Goal: Information Seeking & Learning: Check status

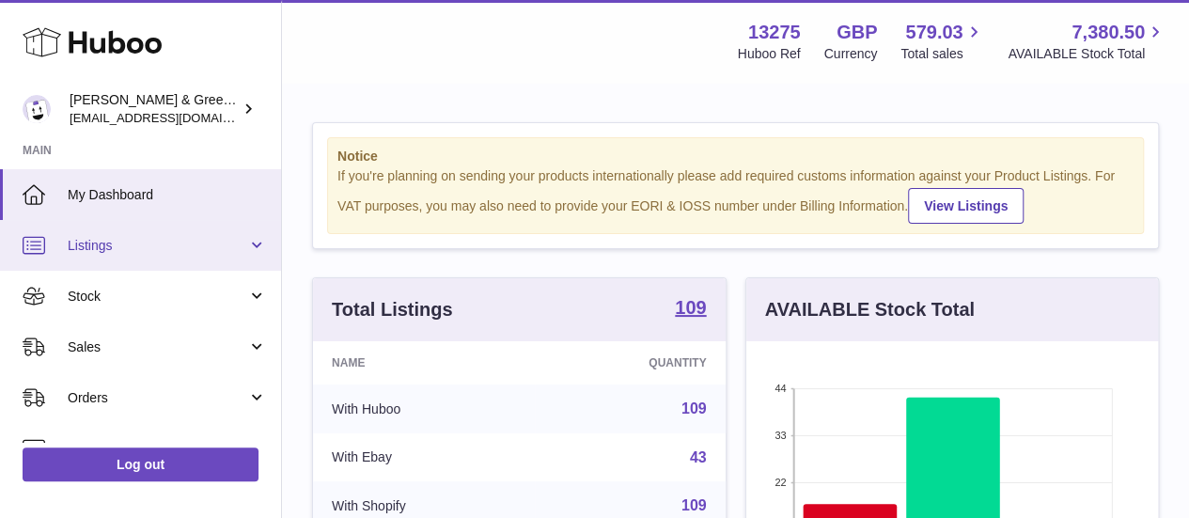
scroll to position [150, 0]
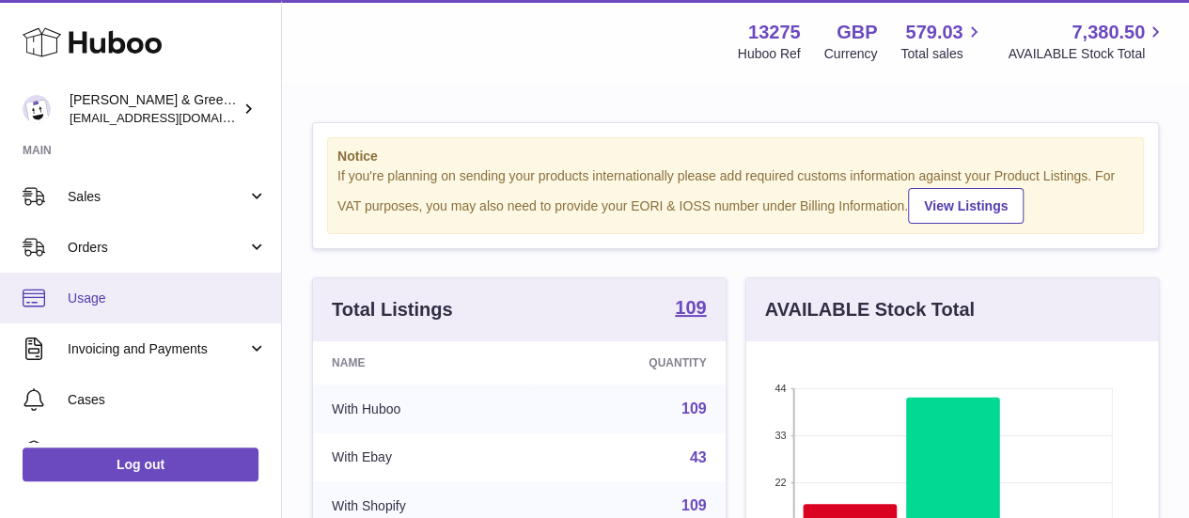
click at [133, 289] on span "Usage" at bounding box center [167, 298] width 199 height 18
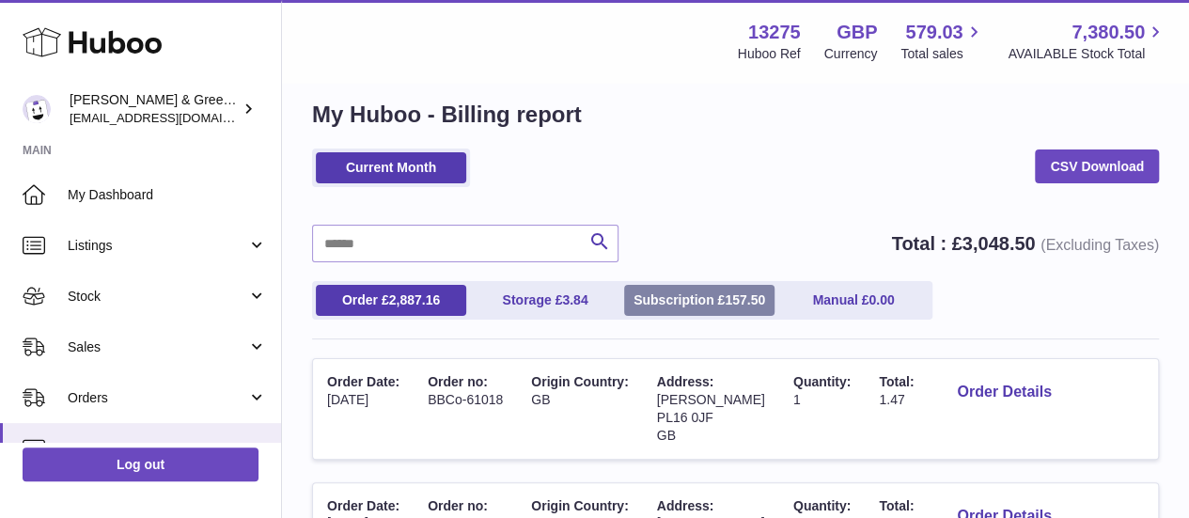
click at [711, 304] on link "Subscription £ 157.50" at bounding box center [699, 300] width 150 height 31
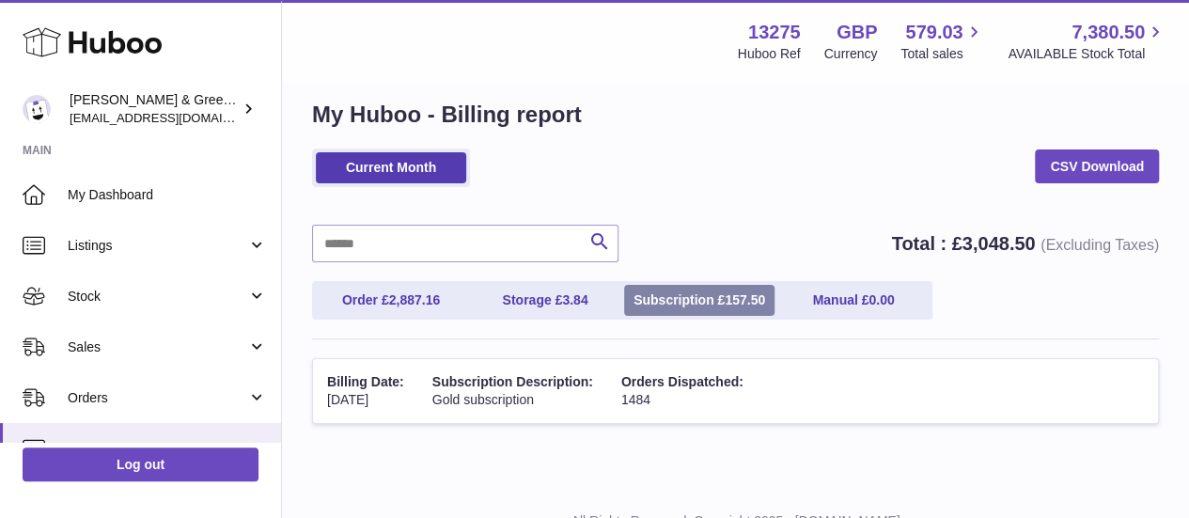
scroll to position [68, 0]
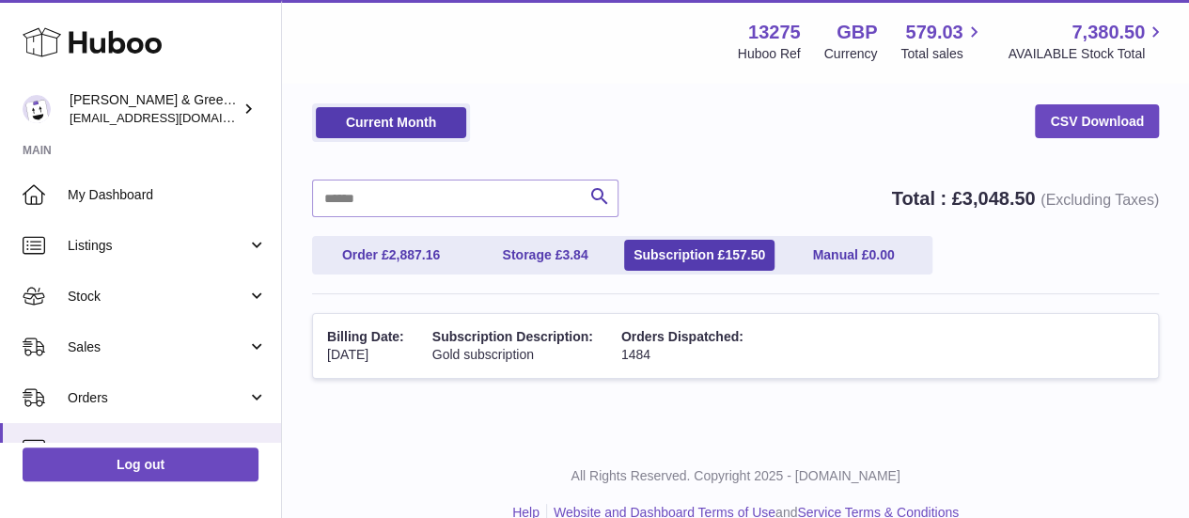
click at [414, 275] on div "Order £ 2,887.16 Storage £ 3.84 Subscription £ 157.50 Manual £ 0.00" at bounding box center [735, 265] width 847 height 58
click at [399, 259] on span "2,887.16" at bounding box center [415, 254] width 52 height 15
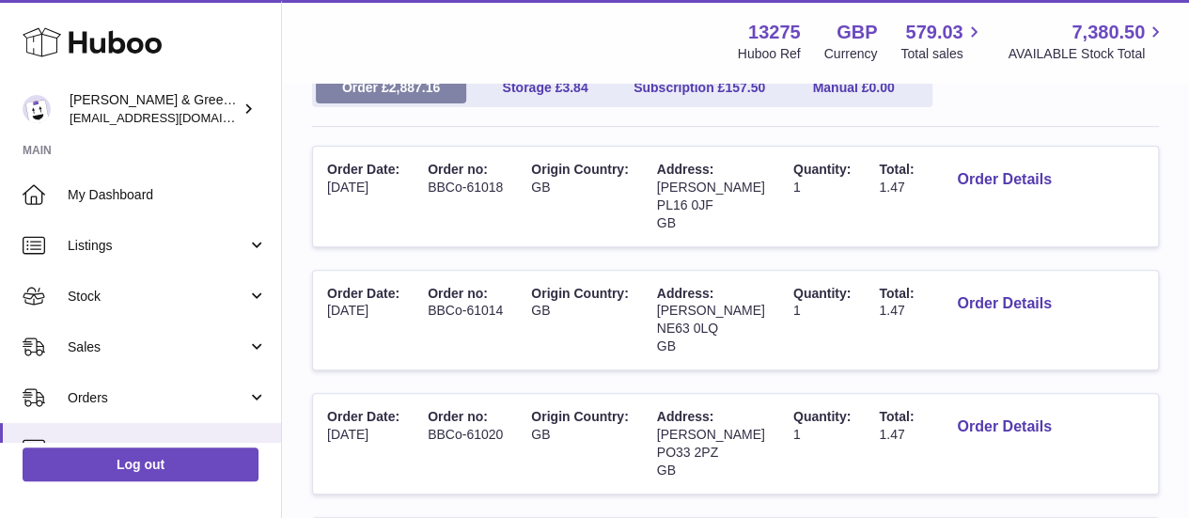
scroll to position [241, 0]
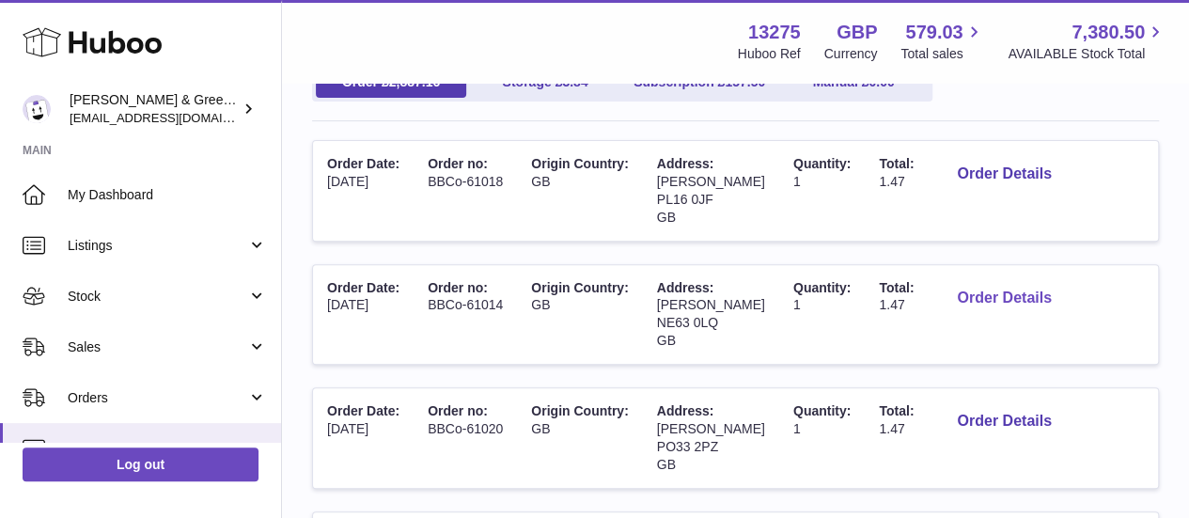
click at [1007, 289] on button "Order Details" at bounding box center [1004, 298] width 124 height 39
click at [1034, 248] on div at bounding box center [594, 259] width 1189 height 518
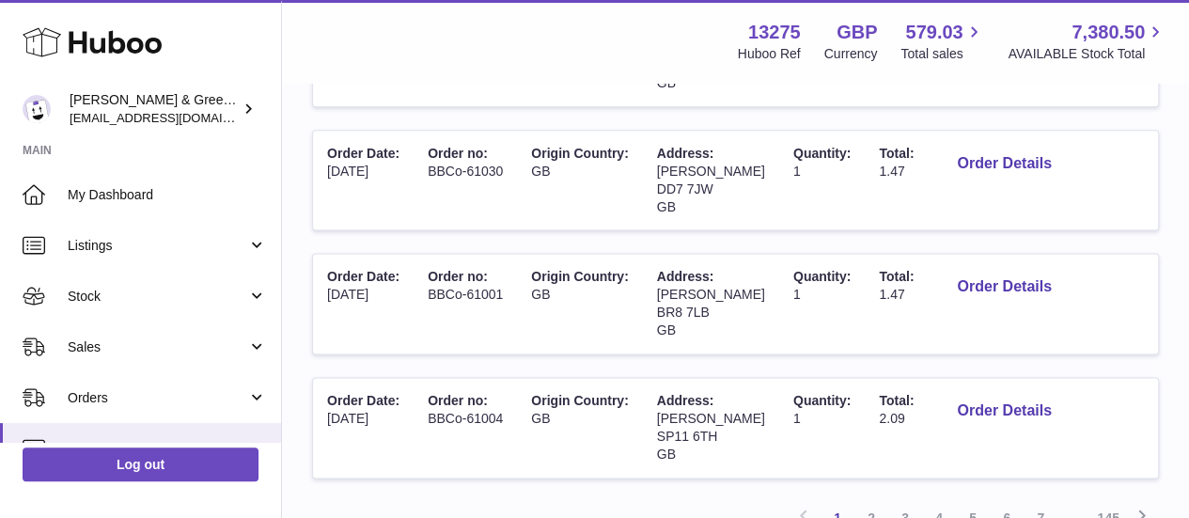
scroll to position [1189, 0]
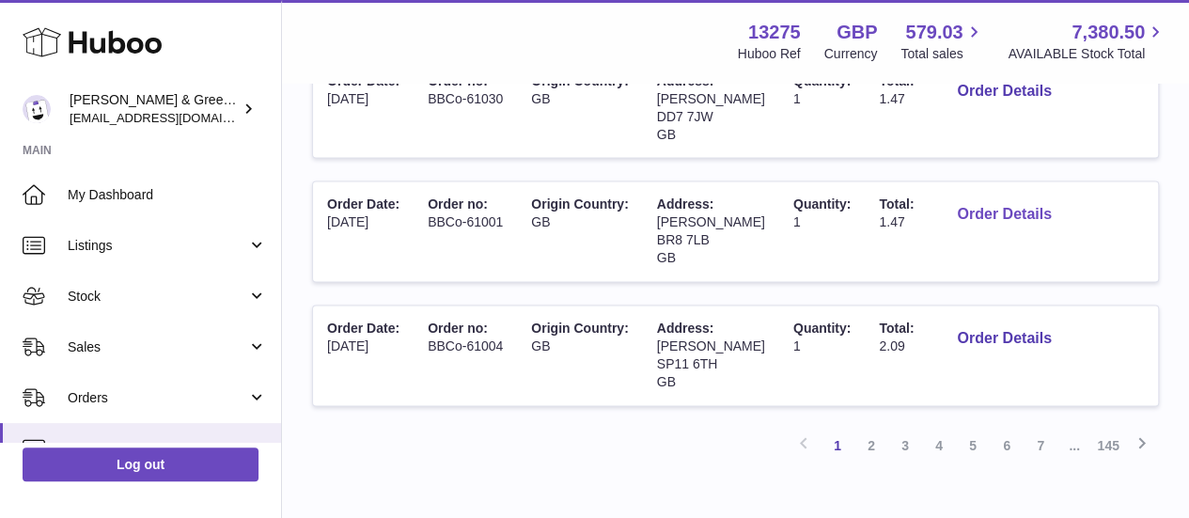
click at [1002, 202] on button "Order Details" at bounding box center [1004, 214] width 124 height 39
click at [1002, 174] on div at bounding box center [594, 259] width 1189 height 518
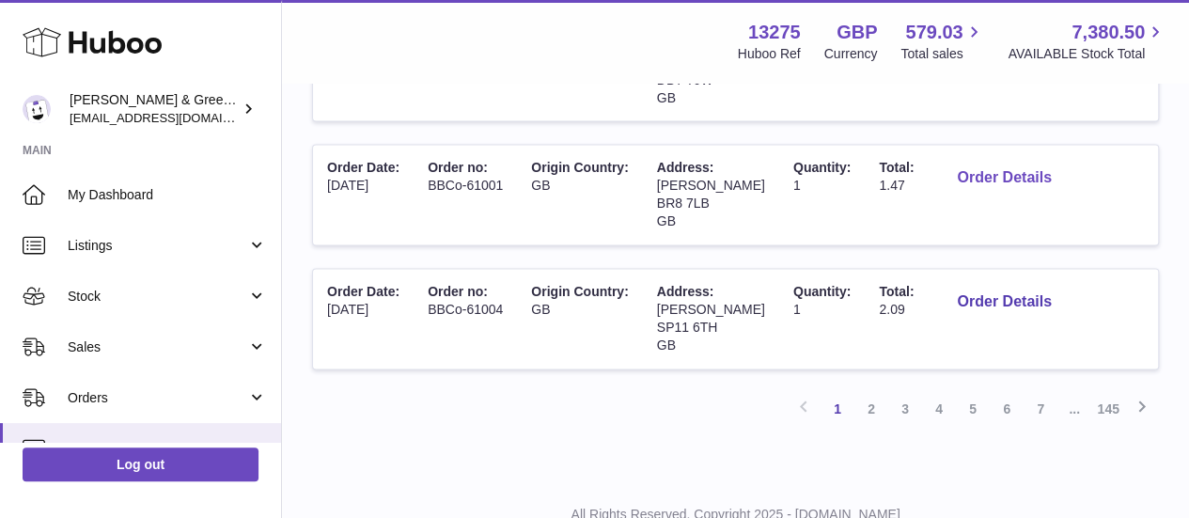
scroll to position [1227, 0]
click at [911, 398] on link "3" at bounding box center [905, 407] width 34 height 34
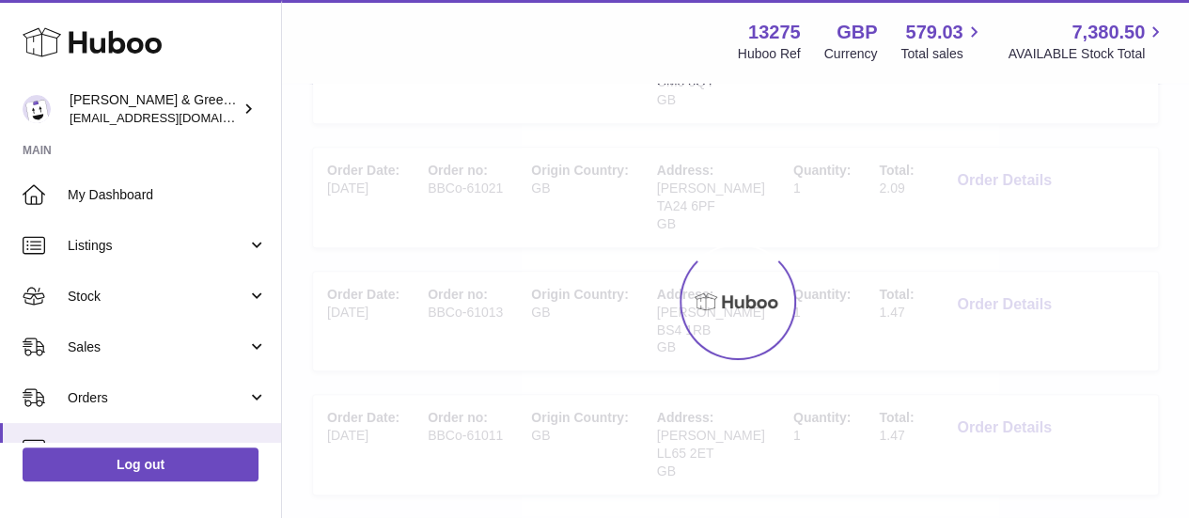
scroll to position [85, 0]
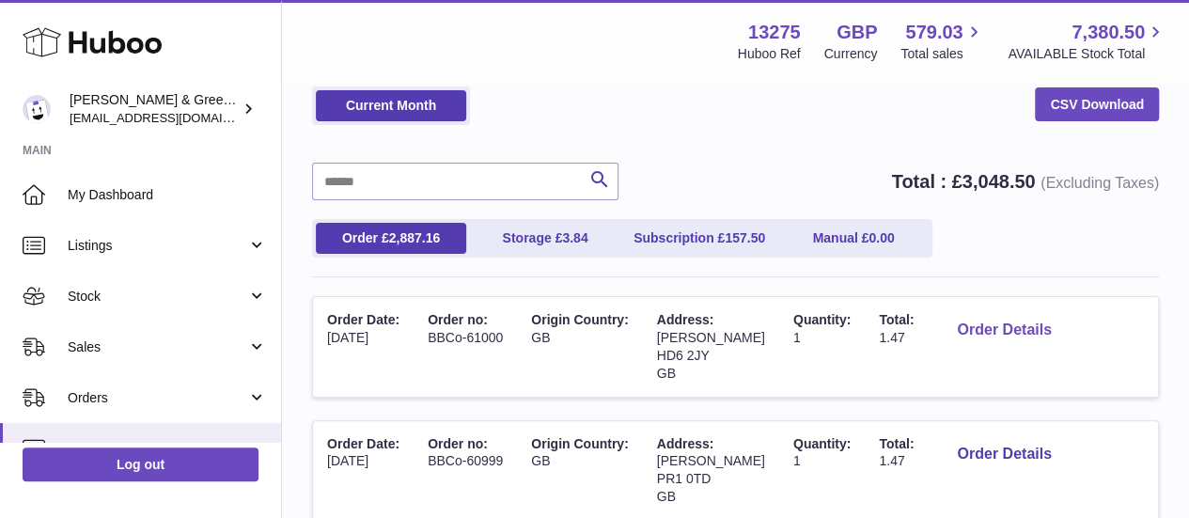
click at [1003, 341] on button "Order Details" at bounding box center [1004, 330] width 124 height 39
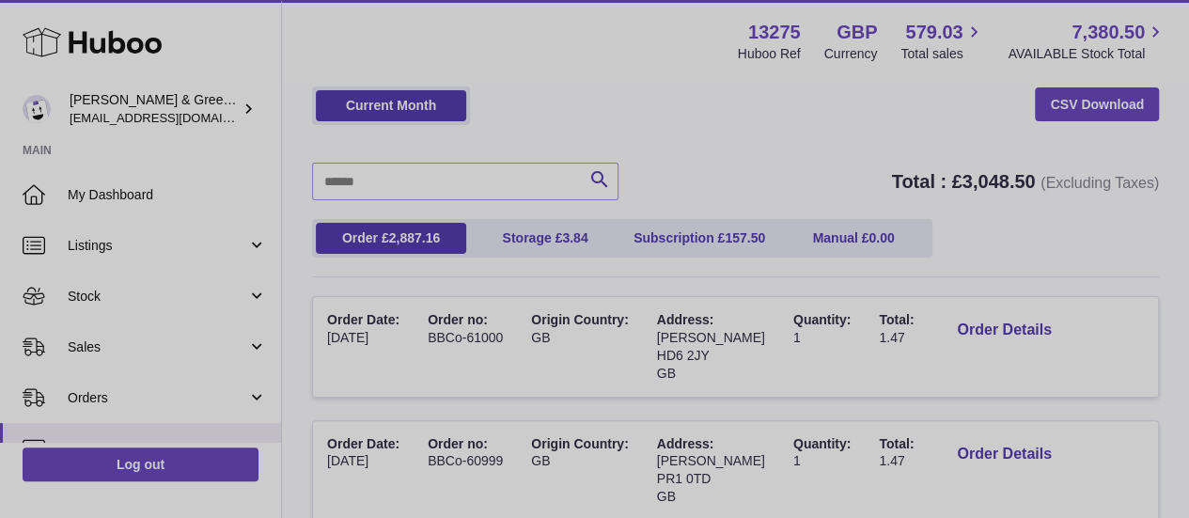
click at [1038, 261] on div at bounding box center [594, 259] width 1189 height 518
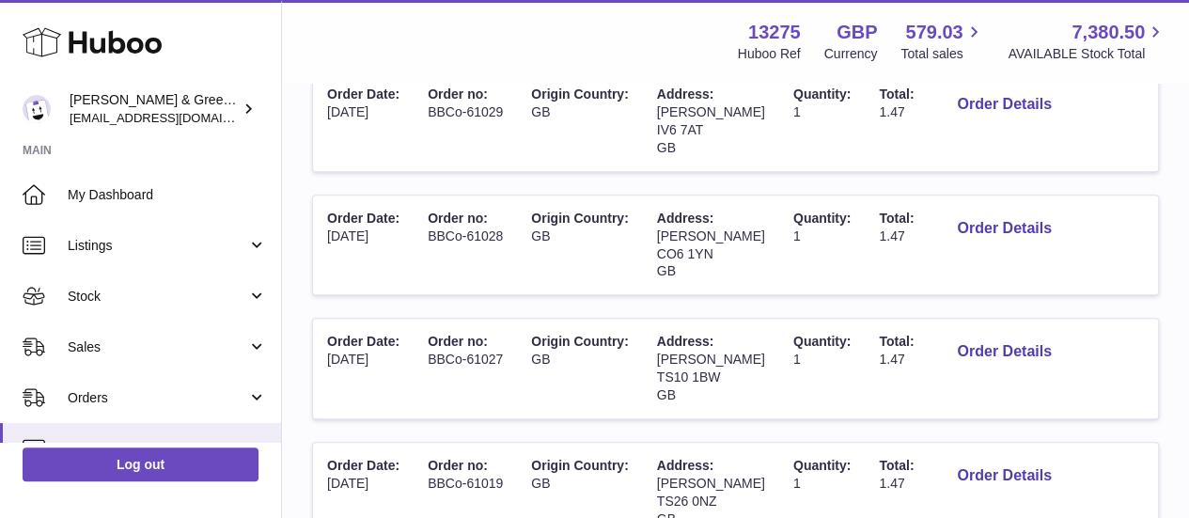
scroll to position [805, 0]
click at [1014, 351] on button "Order Details" at bounding box center [1004, 351] width 124 height 39
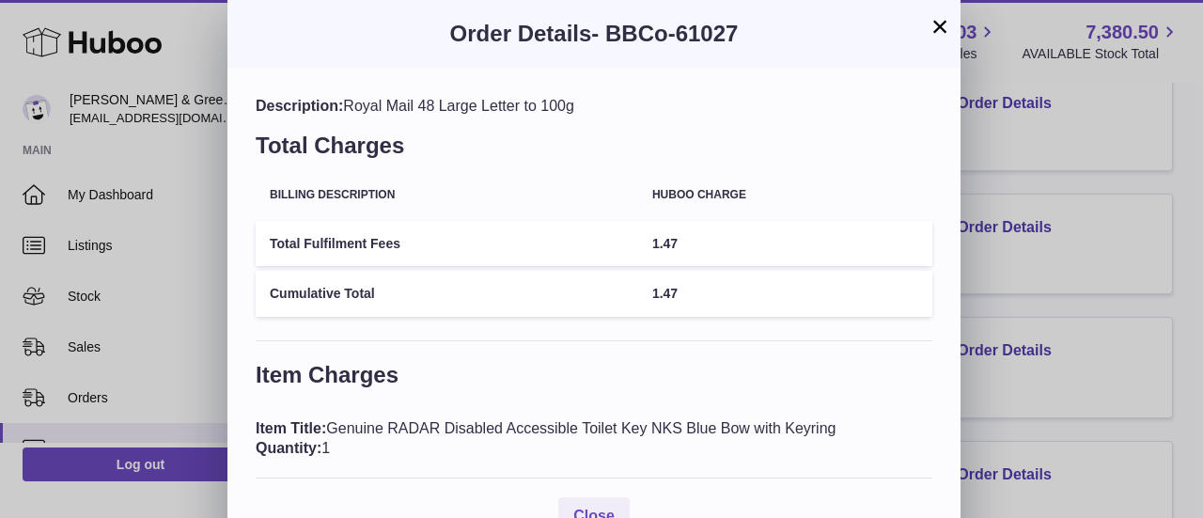
click at [1019, 280] on div "× Order Details - BBCo-61027 Description: Royal Mail 48 Large Letter to 100g To…" at bounding box center [601, 282] width 1203 height 564
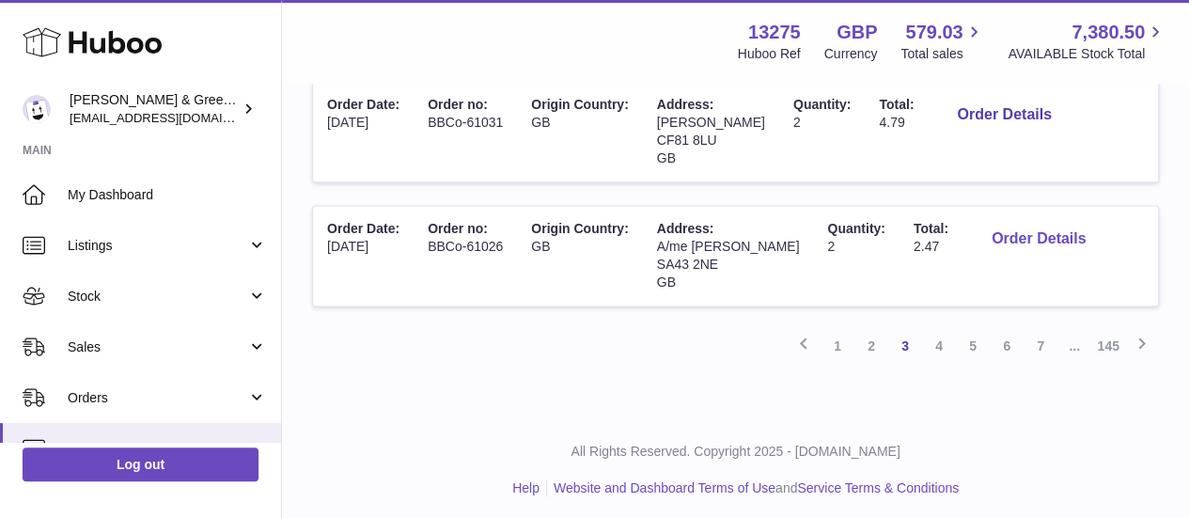
scroll to position [1224, 0]
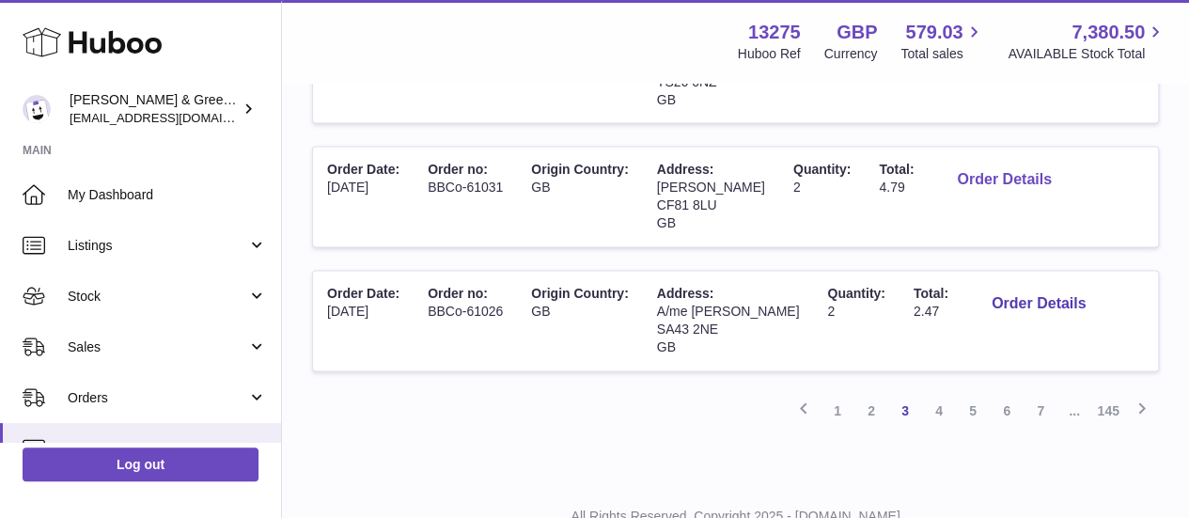
click at [1015, 172] on button "Order Details" at bounding box center [1004, 180] width 124 height 39
click at [1036, 138] on div at bounding box center [594, 259] width 1189 height 518
click at [938, 394] on link "4" at bounding box center [939, 411] width 34 height 34
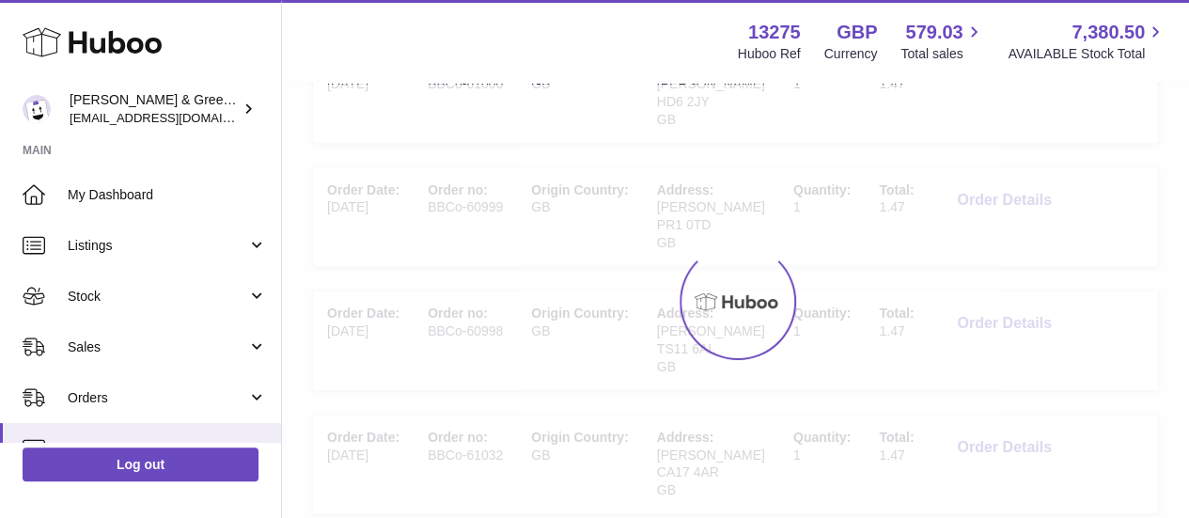
scroll to position [85, 0]
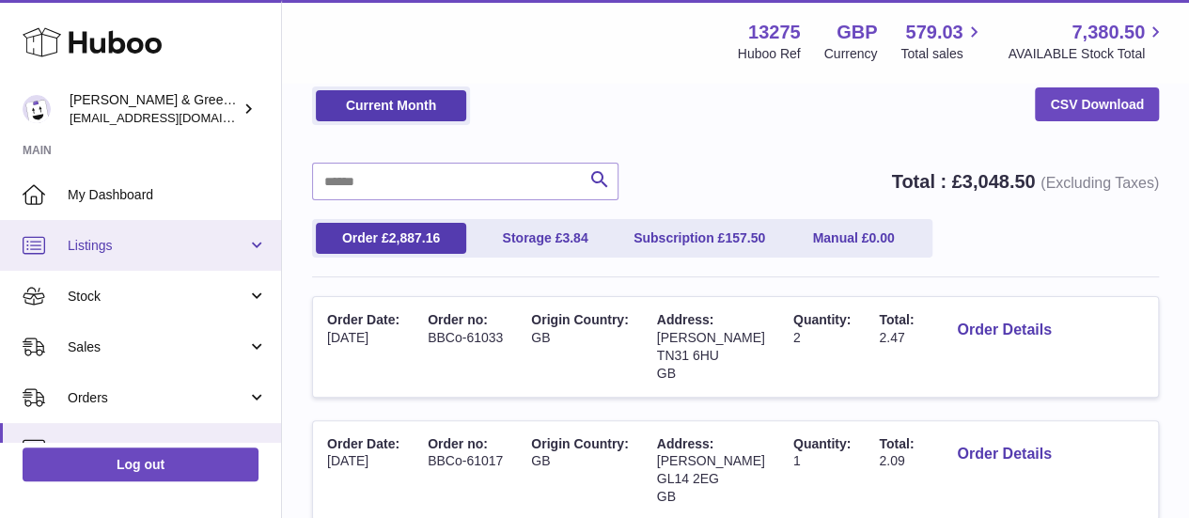
click at [143, 242] on span "Listings" at bounding box center [158, 246] width 180 height 18
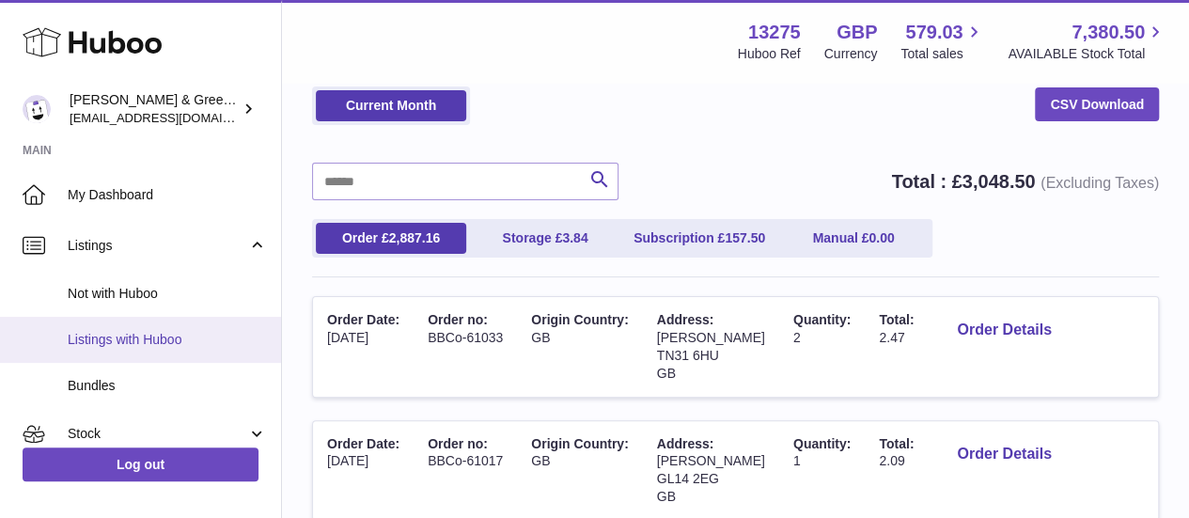
click at [133, 337] on span "Listings with Huboo" at bounding box center [167, 340] width 199 height 18
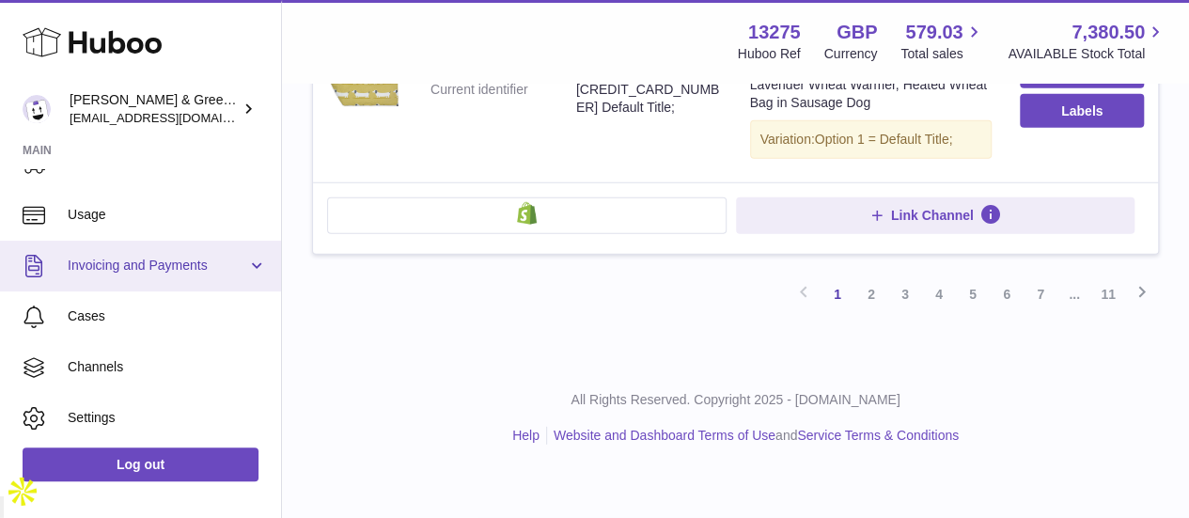
scroll to position [374, 0]
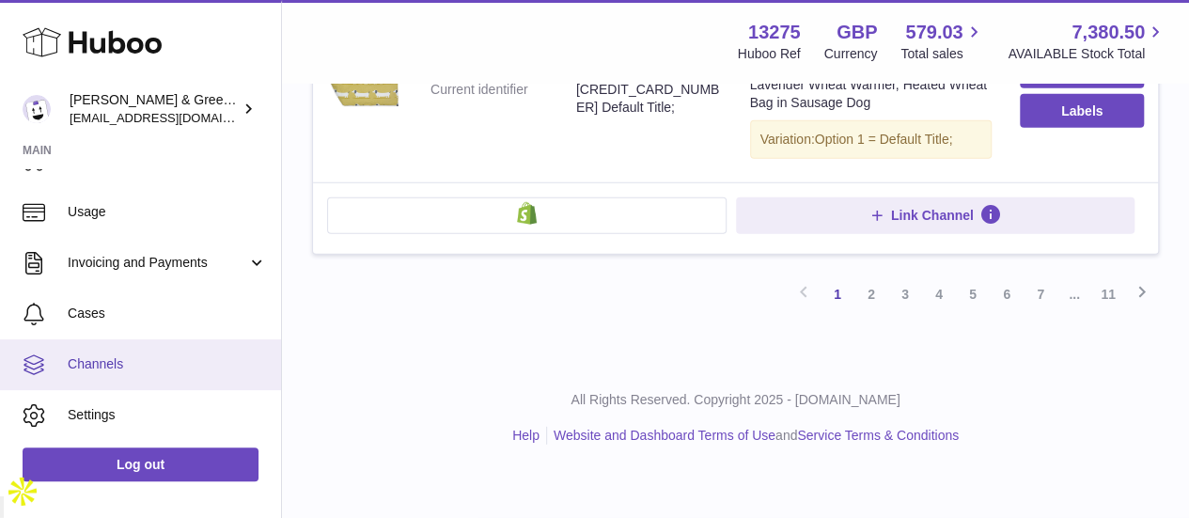
click at [115, 365] on span "Channels" at bounding box center [167, 364] width 199 height 18
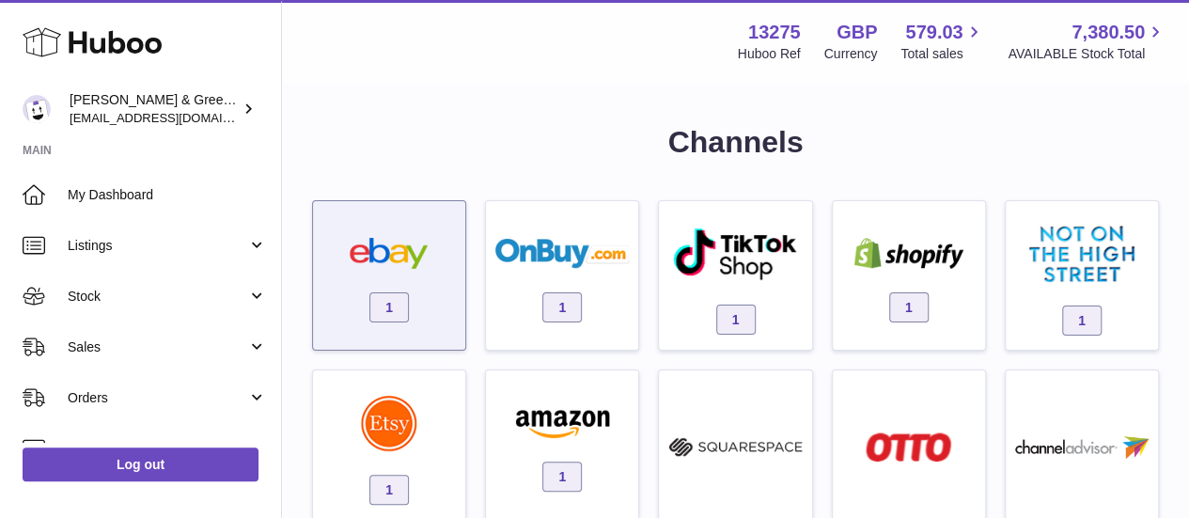
click at [415, 260] on img at bounding box center [388, 253] width 133 height 31
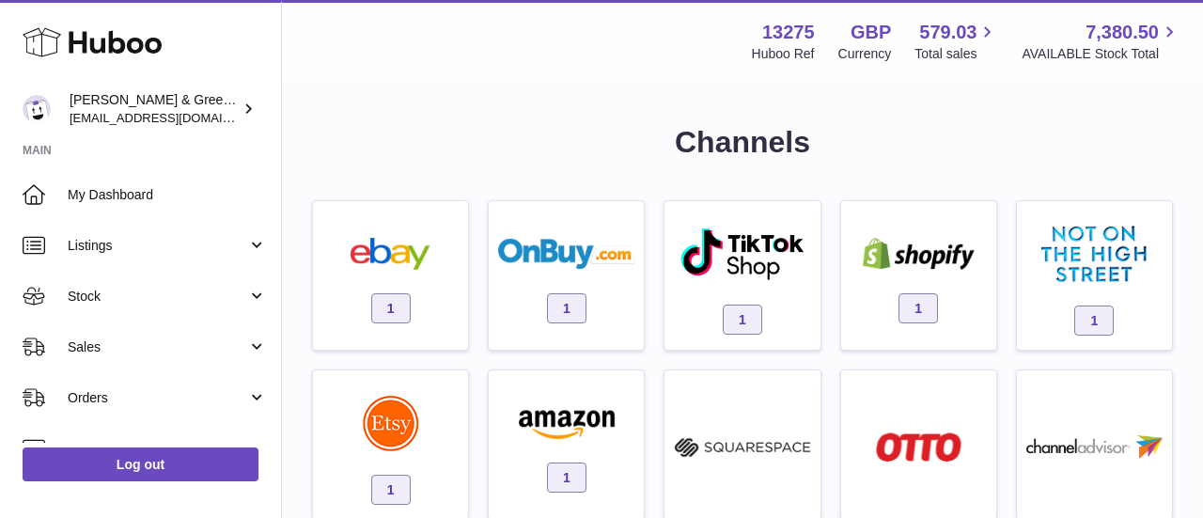
click at [470, 55] on div at bounding box center [601, 259] width 1203 height 518
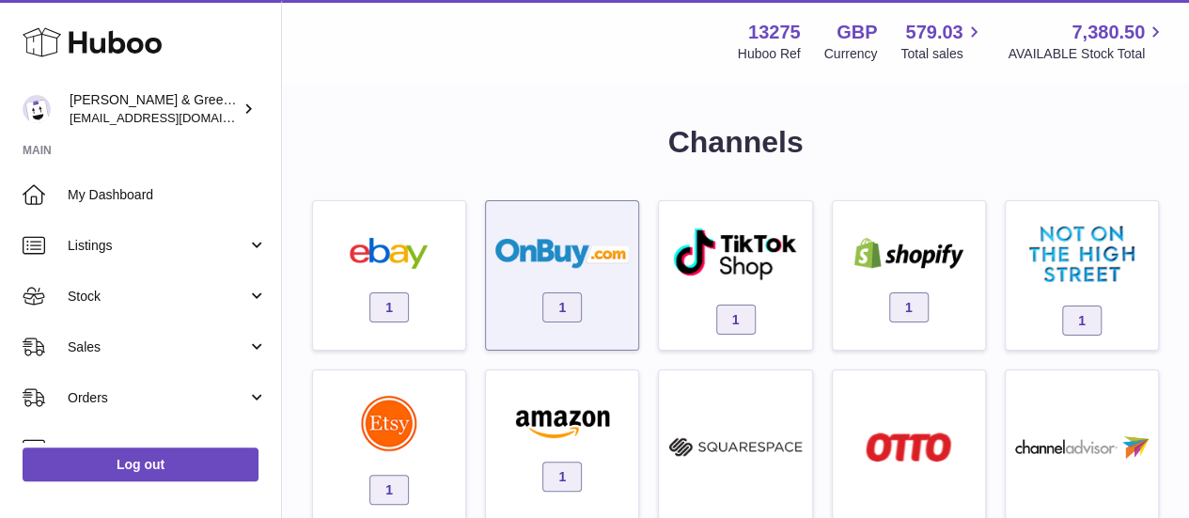
click at [541, 220] on div "1" at bounding box center [561, 280] width 133 height 120
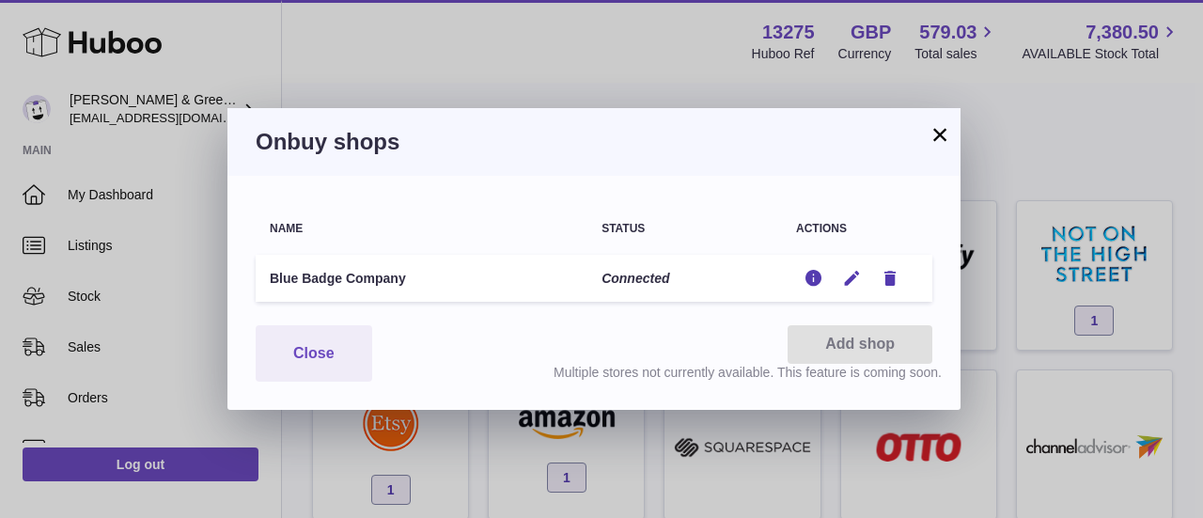
click at [500, 97] on div "× Onbuy shops Name Status Actions Blue Badge Company Connected Edit Edit Remove…" at bounding box center [601, 259] width 1203 height 518
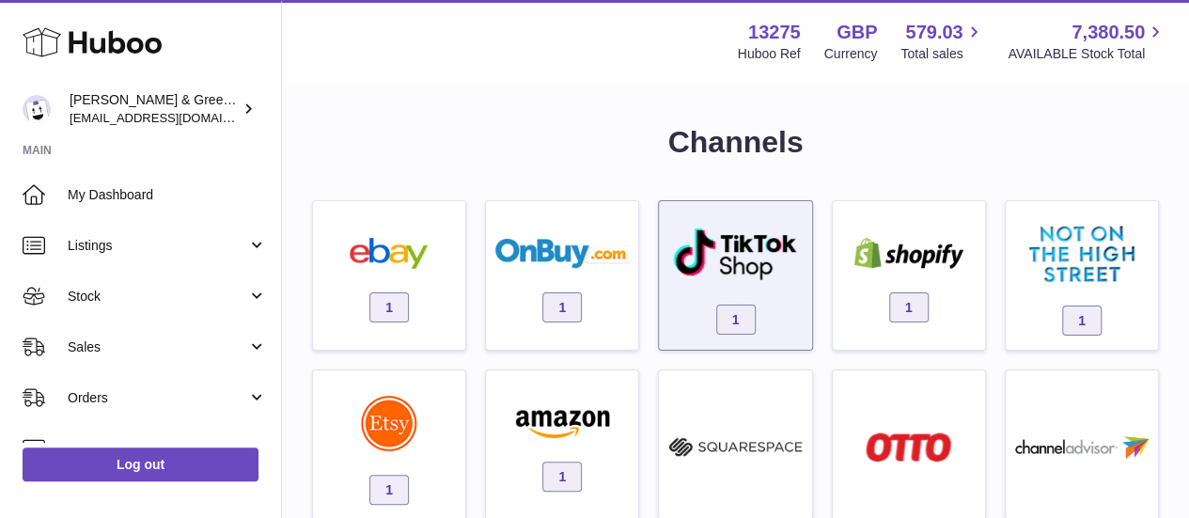
click at [694, 211] on link "1" at bounding box center [734, 276] width 133 height 130
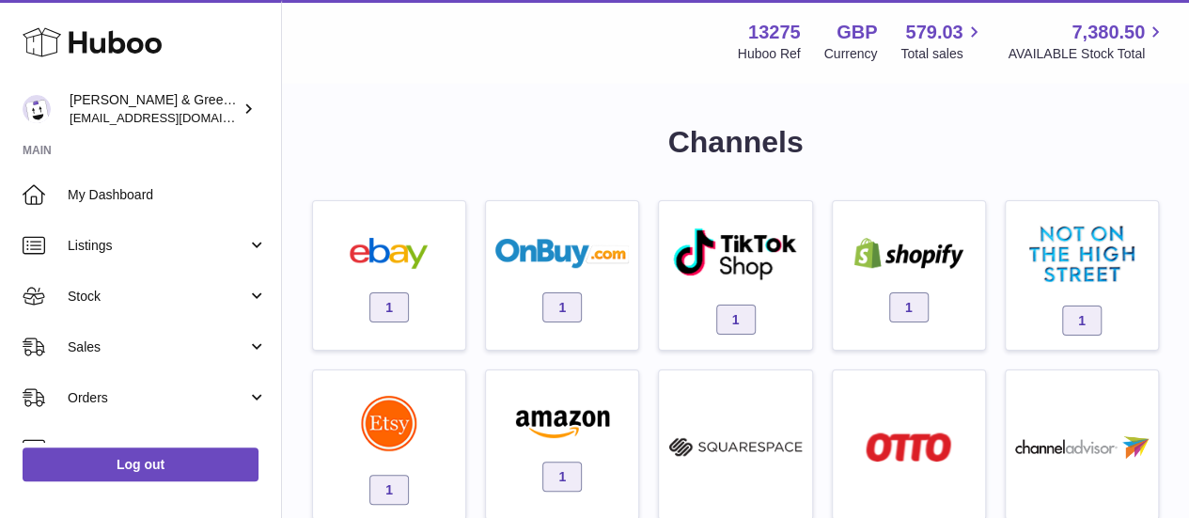
click at [592, 108] on div at bounding box center [594, 259] width 1189 height 518
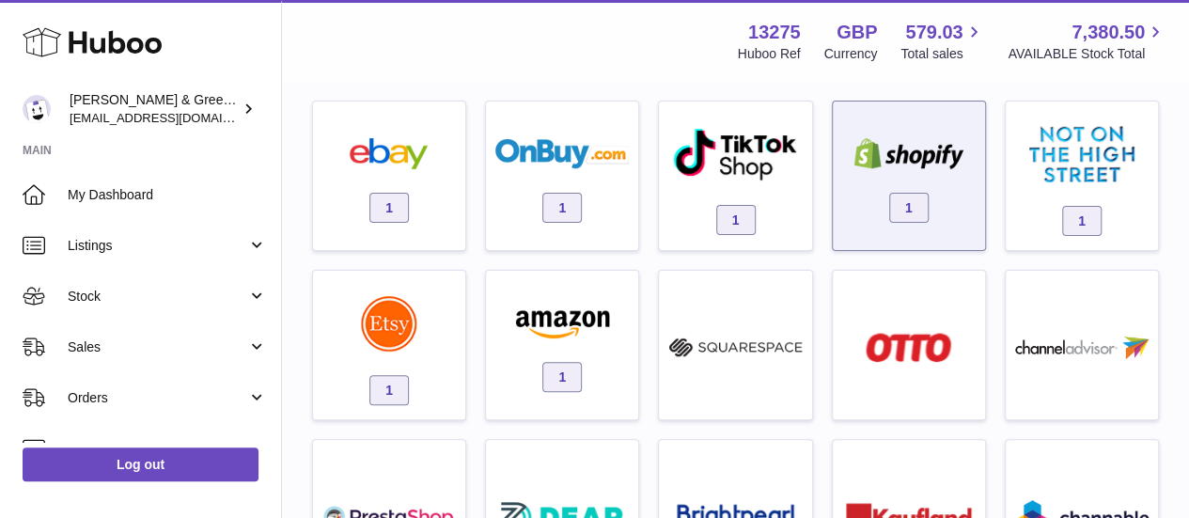
click at [897, 145] on img at bounding box center [908, 153] width 133 height 31
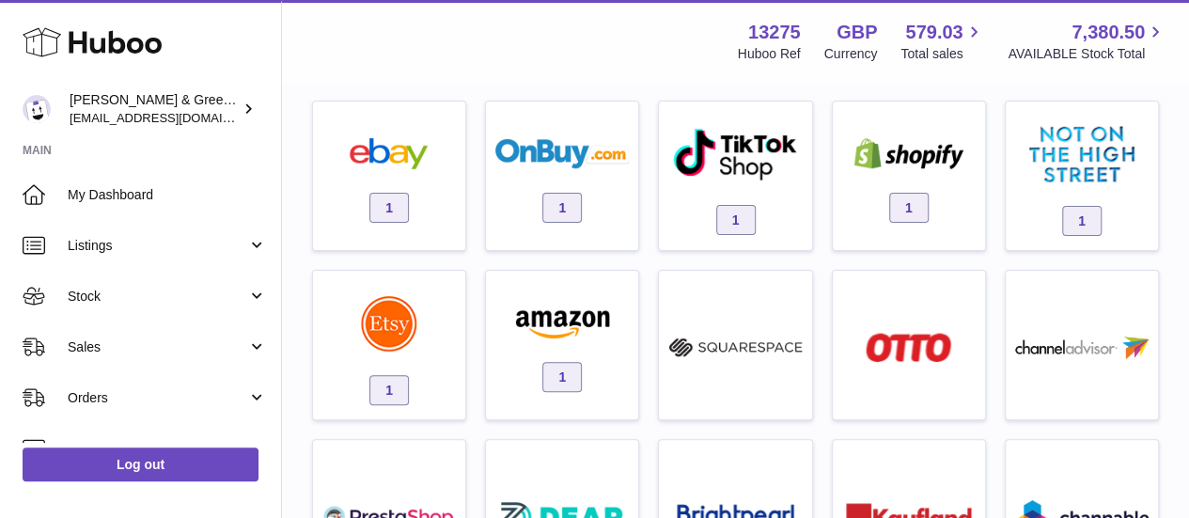
click at [543, 57] on div at bounding box center [594, 259] width 1189 height 518
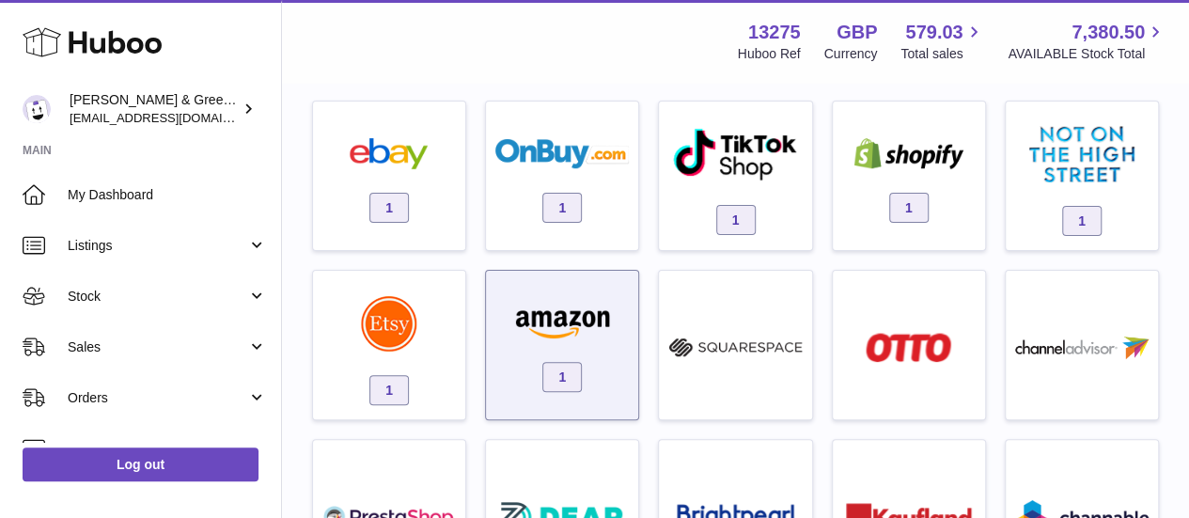
click at [532, 320] on img at bounding box center [561, 322] width 133 height 31
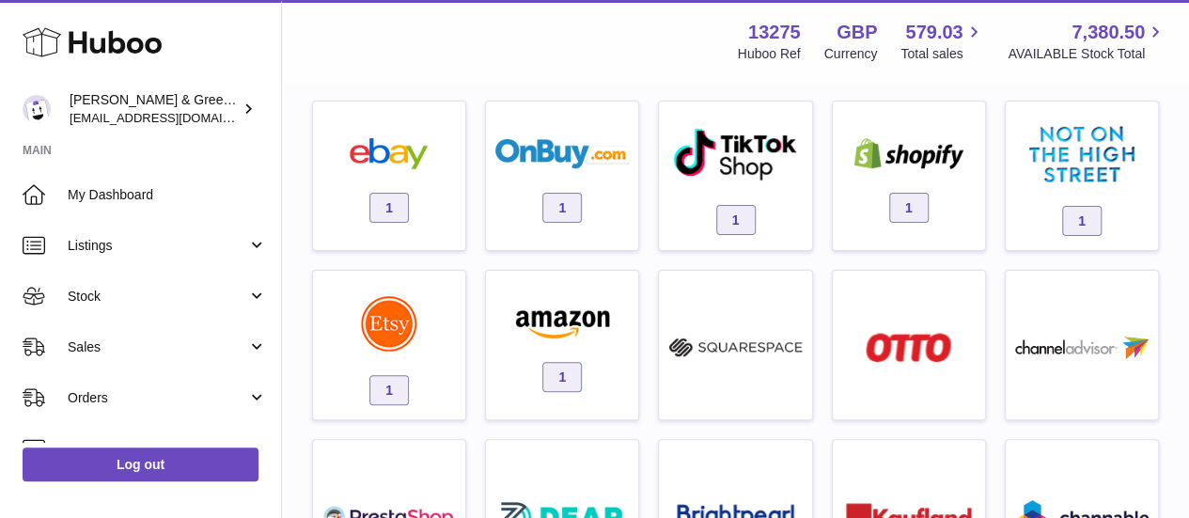
click at [496, 39] on div at bounding box center [594, 259] width 1189 height 518
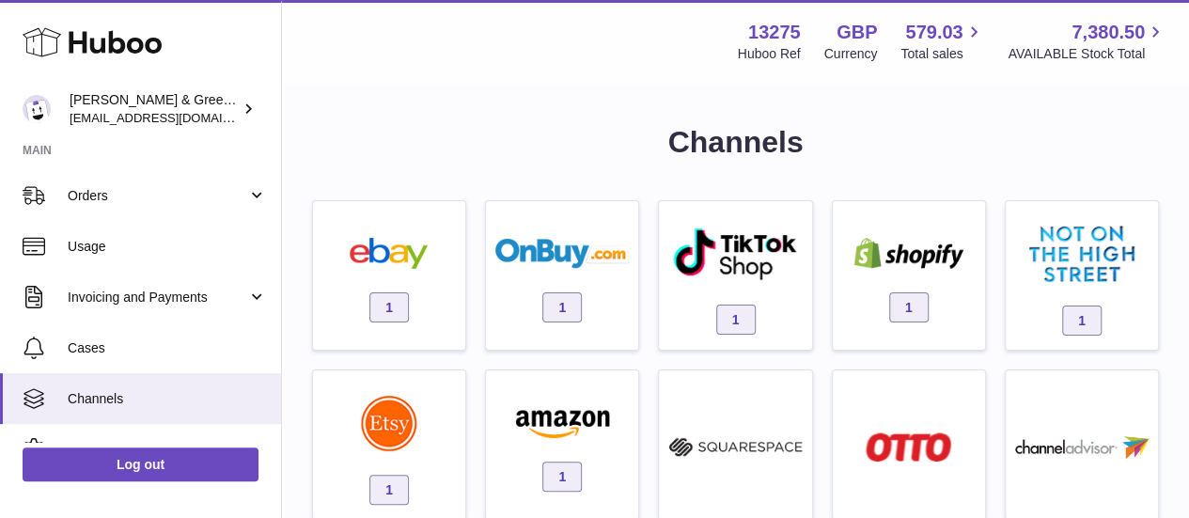
scroll to position [203, 0]
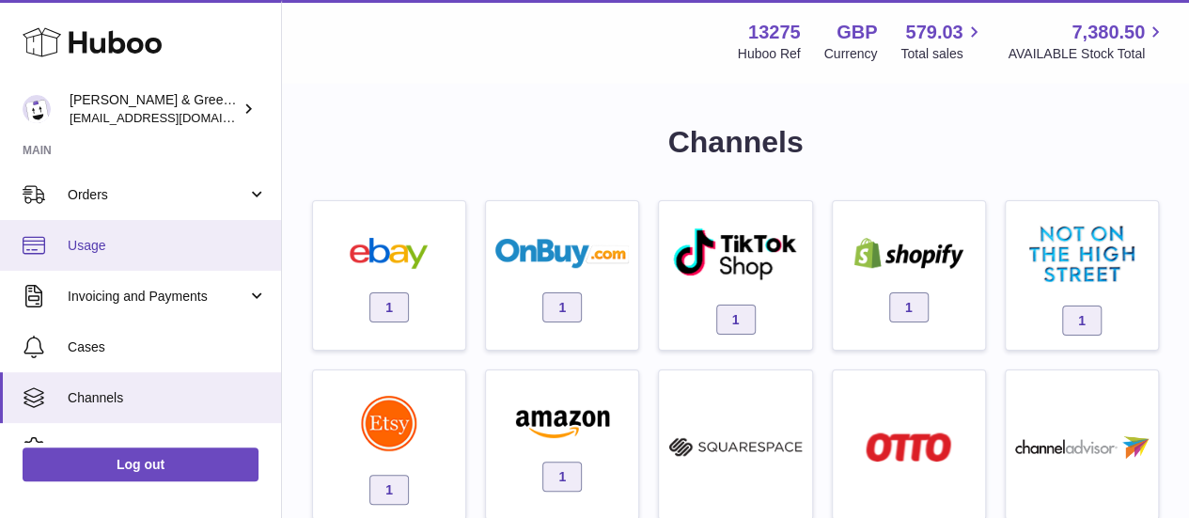
click at [117, 253] on span "Usage" at bounding box center [167, 246] width 199 height 18
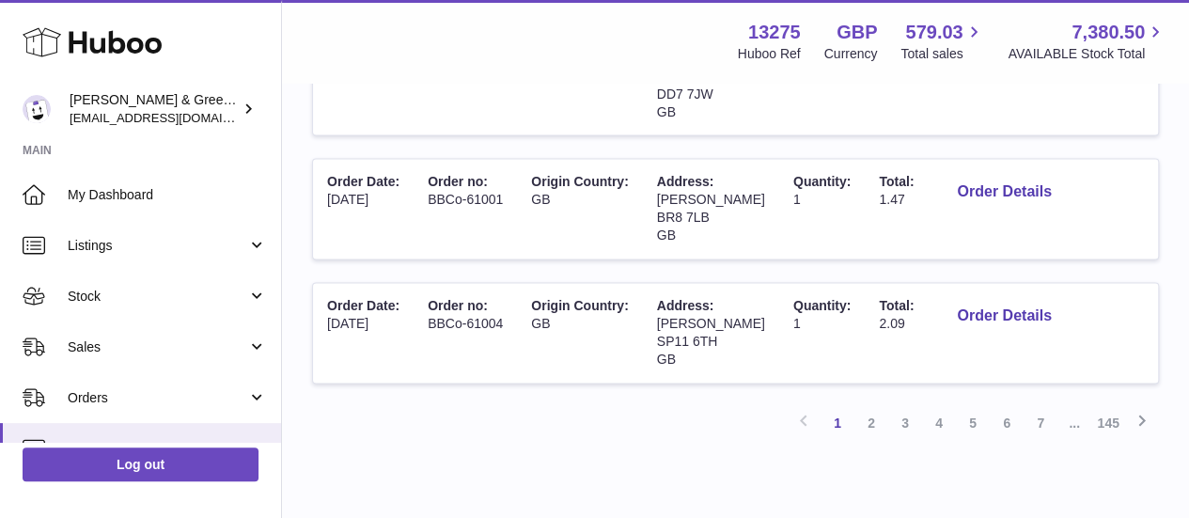
scroll to position [1288, 0]
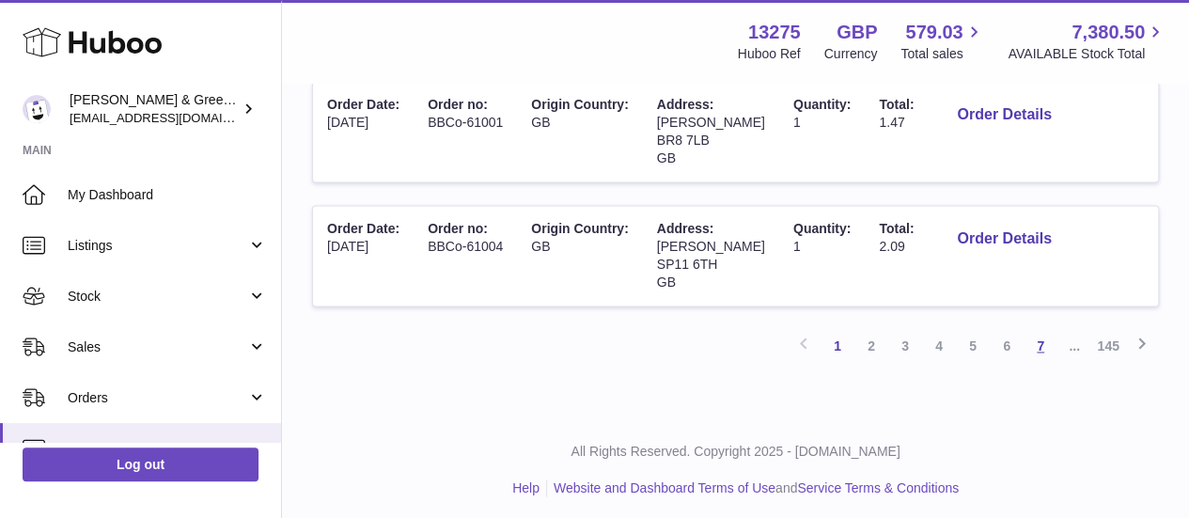
click at [1036, 344] on link "7" at bounding box center [1040, 346] width 34 height 34
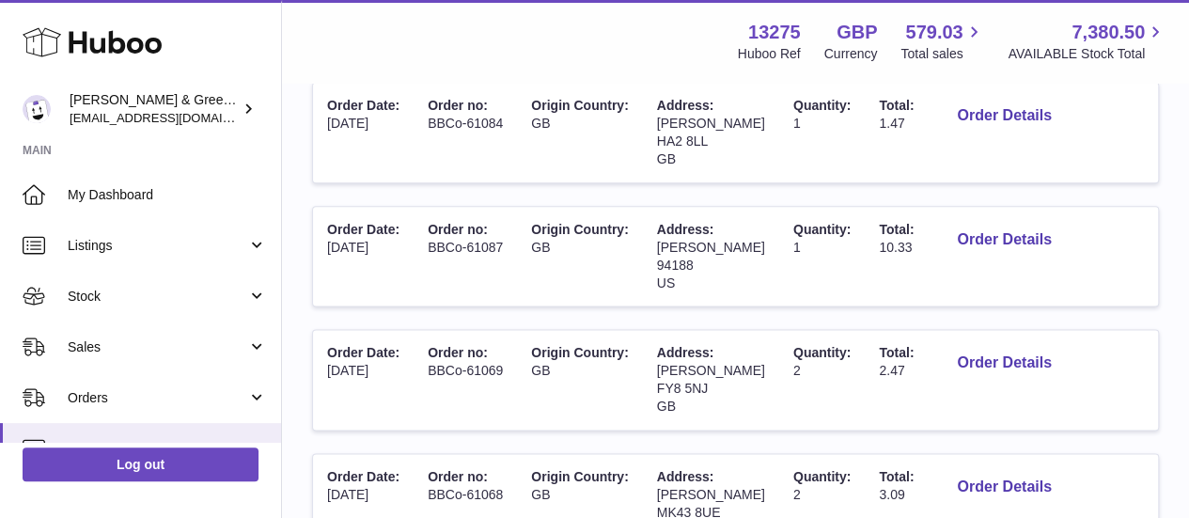
scroll to position [1288, 0]
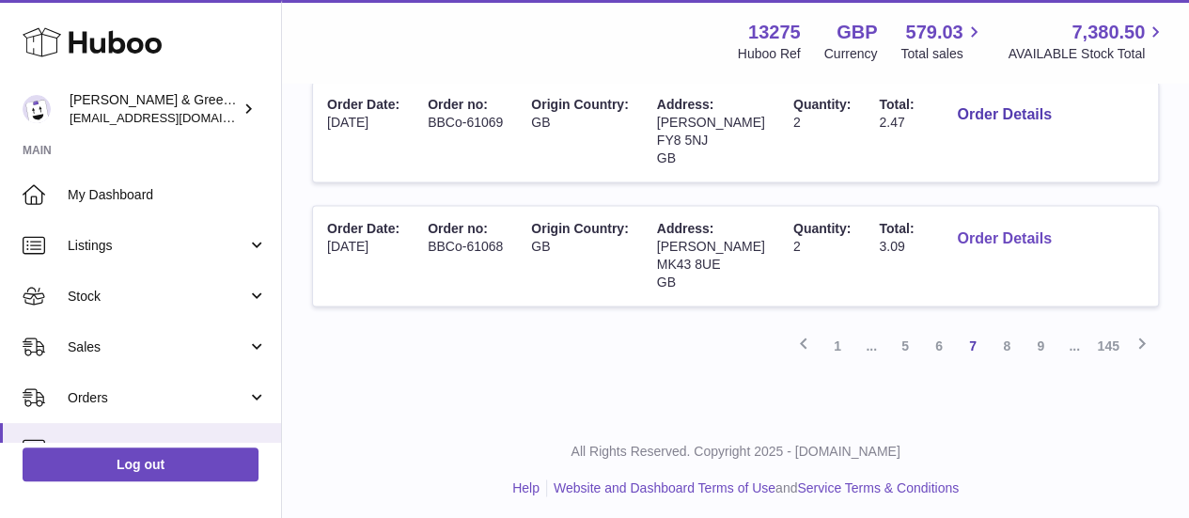
click at [1032, 247] on button "Order Details" at bounding box center [1004, 239] width 124 height 39
click at [1028, 422] on div at bounding box center [594, 259] width 1189 height 518
click at [1039, 333] on link "9" at bounding box center [1040, 346] width 34 height 34
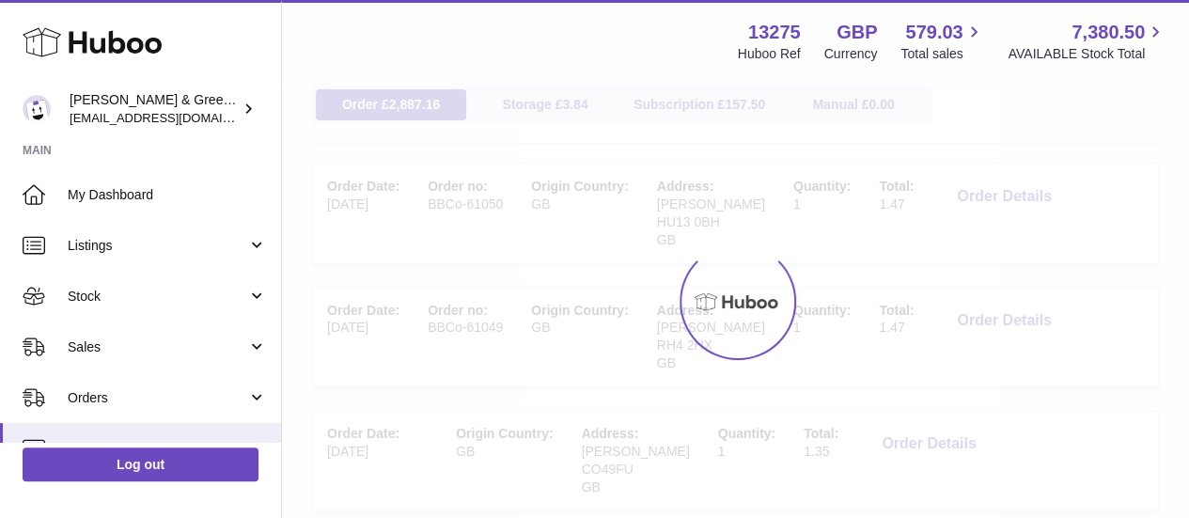
scroll to position [85, 0]
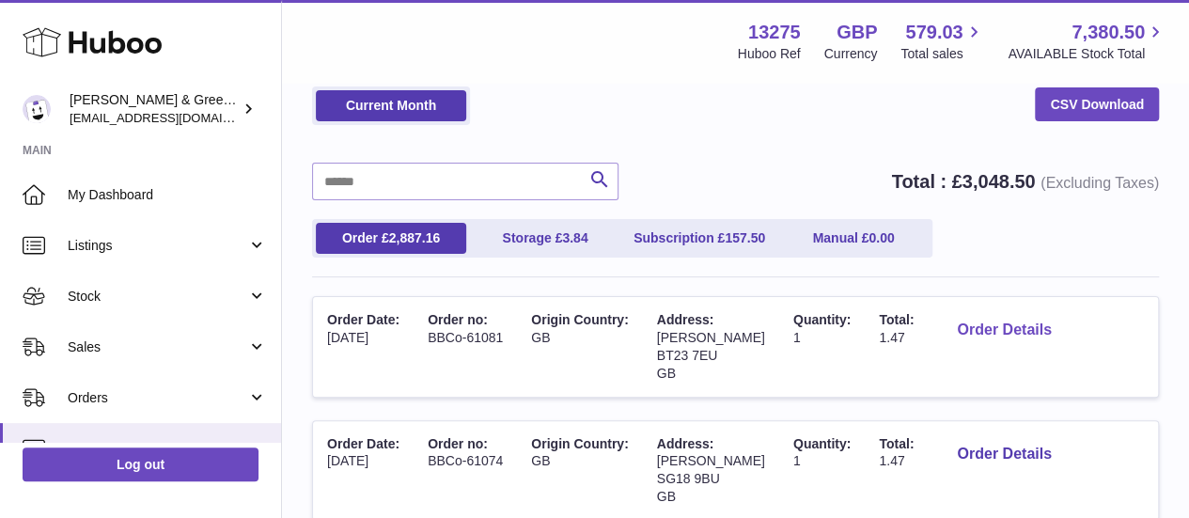
click at [1023, 319] on button "Order Details" at bounding box center [1004, 330] width 124 height 39
click at [1036, 282] on div at bounding box center [594, 259] width 1189 height 518
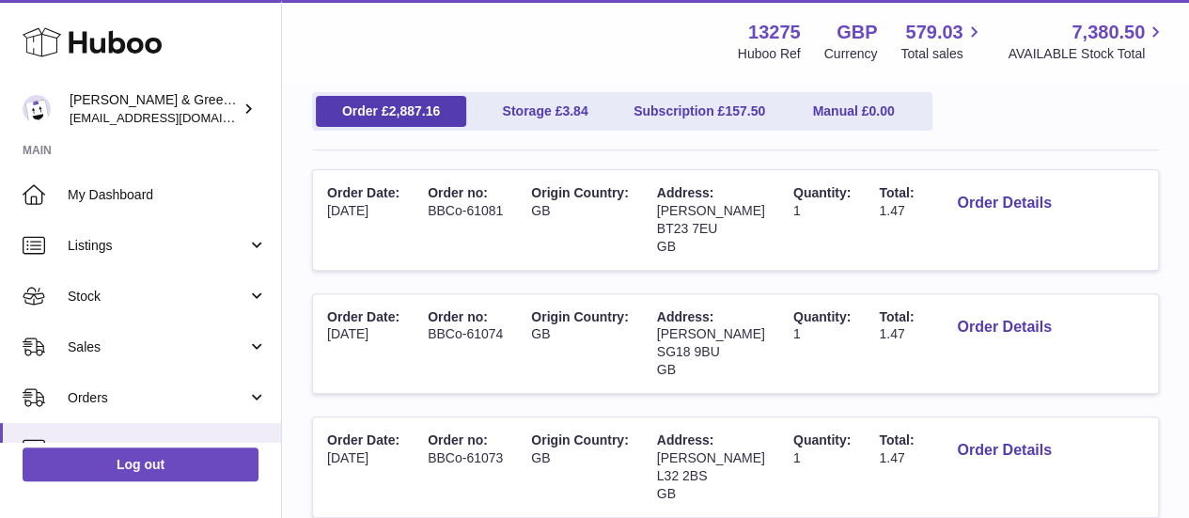
scroll to position [214, 0]
